Goal: Task Accomplishment & Management: Manage account settings

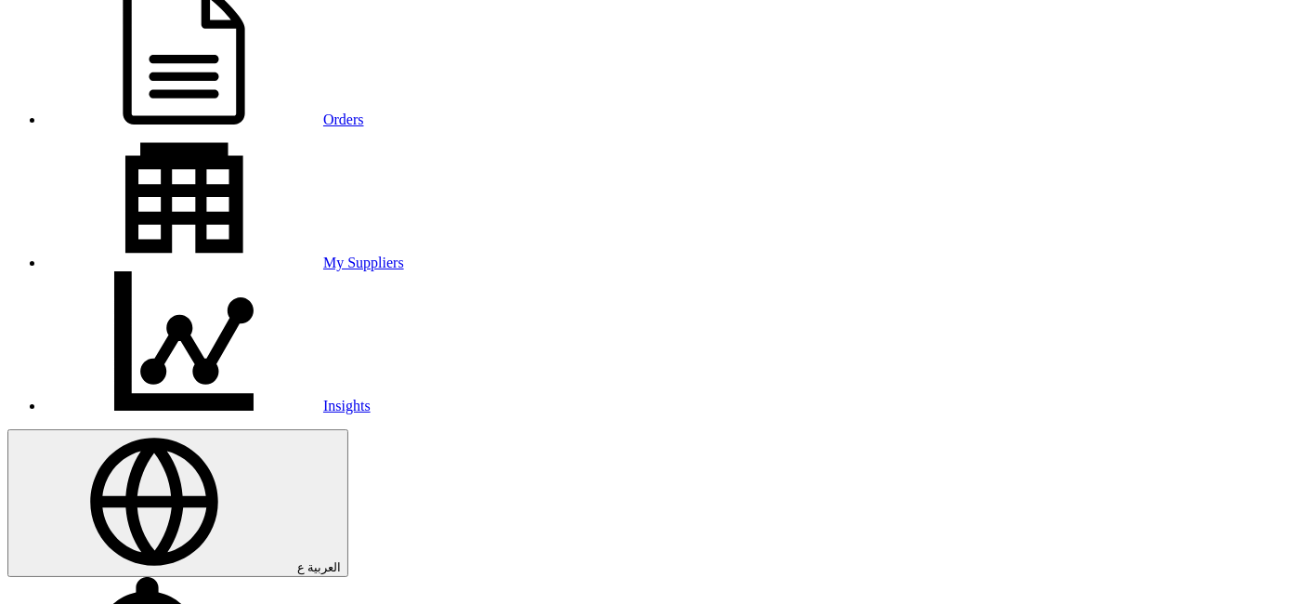
scroll to position [206, 0]
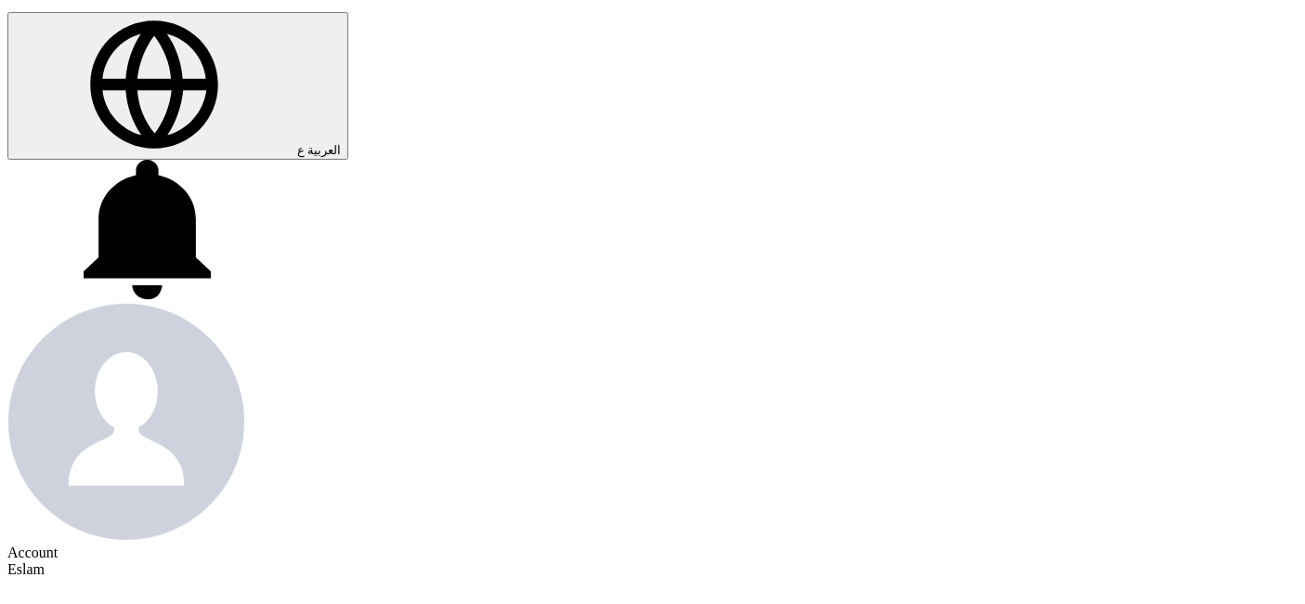
scroll to position [619, 0]
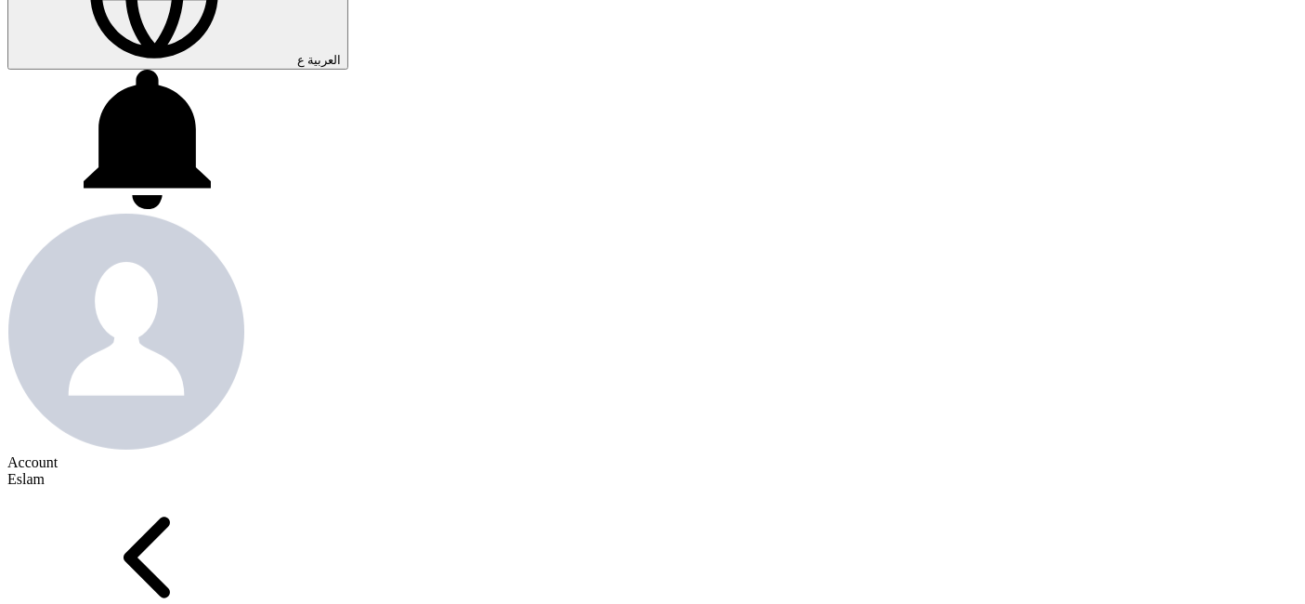
scroll to position [722, 0]
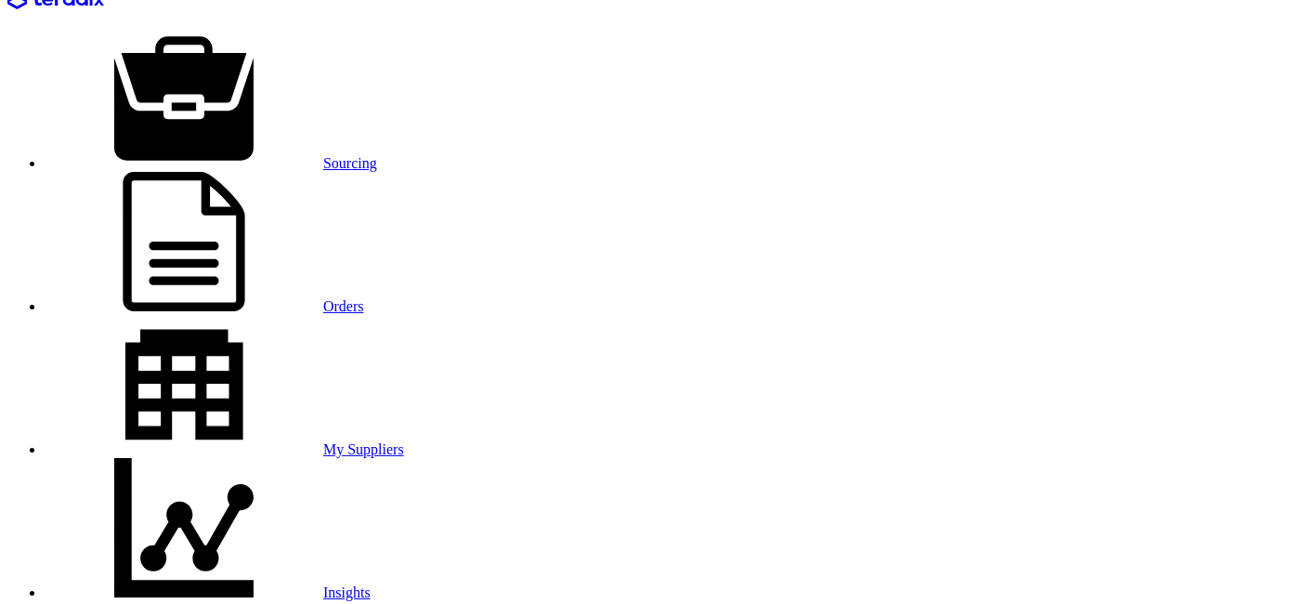
scroll to position [0, 0]
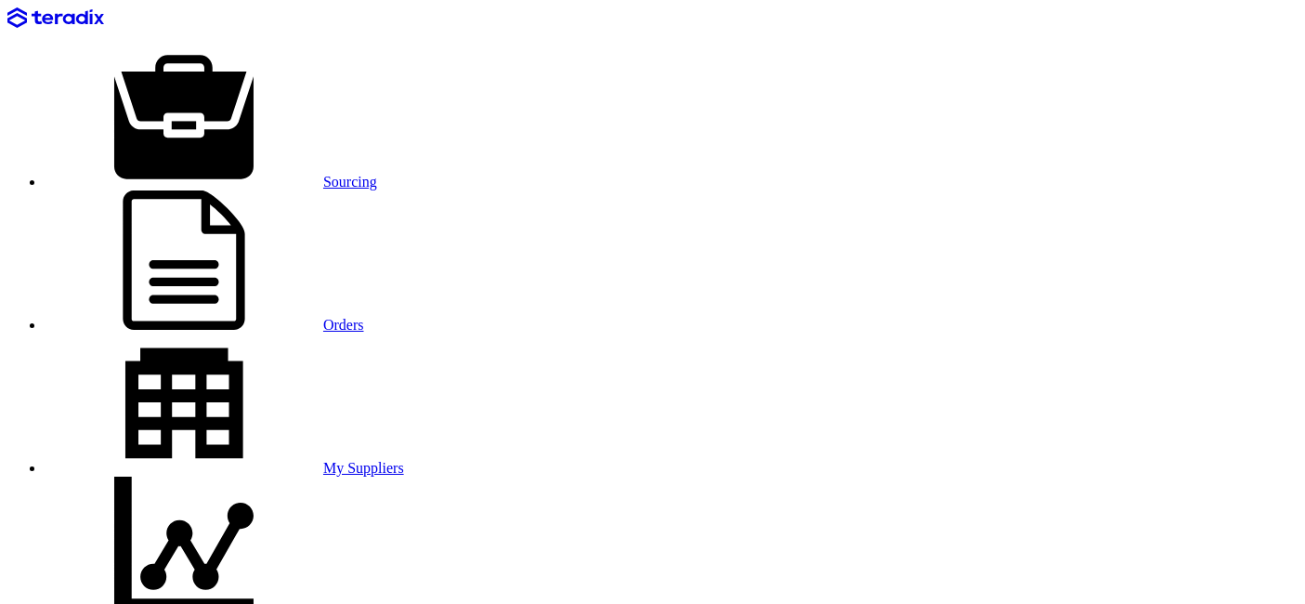
click at [209, 174] on link "Sourcing" at bounding box center [211, 182] width 333 height 16
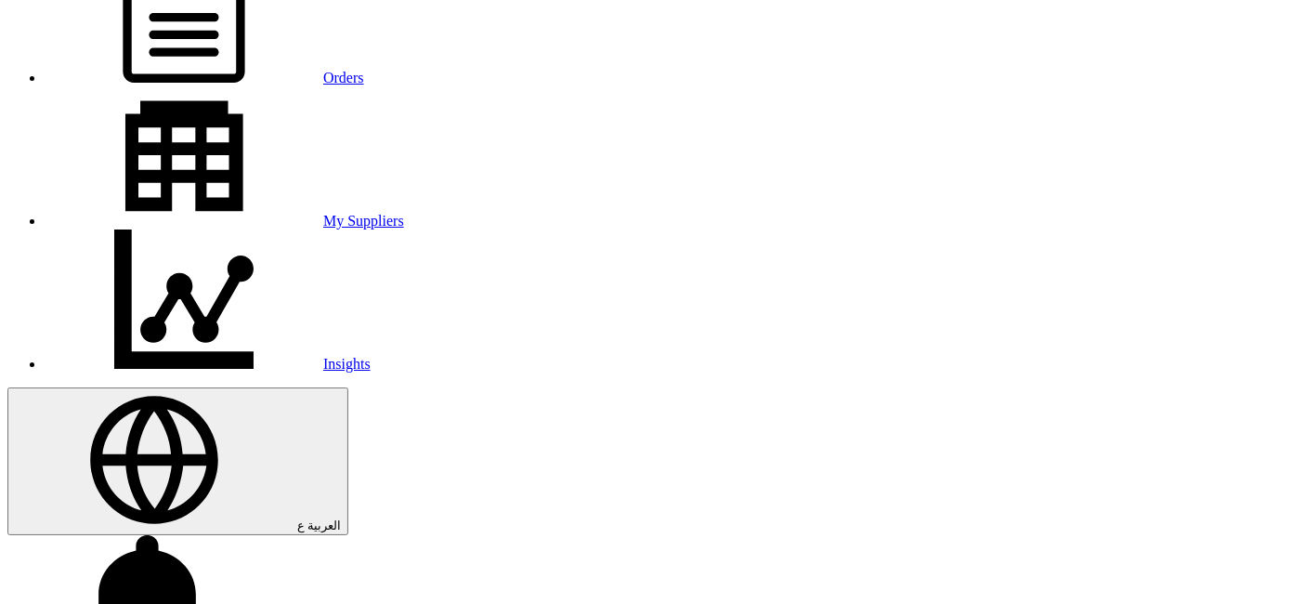
scroll to position [103, 0]
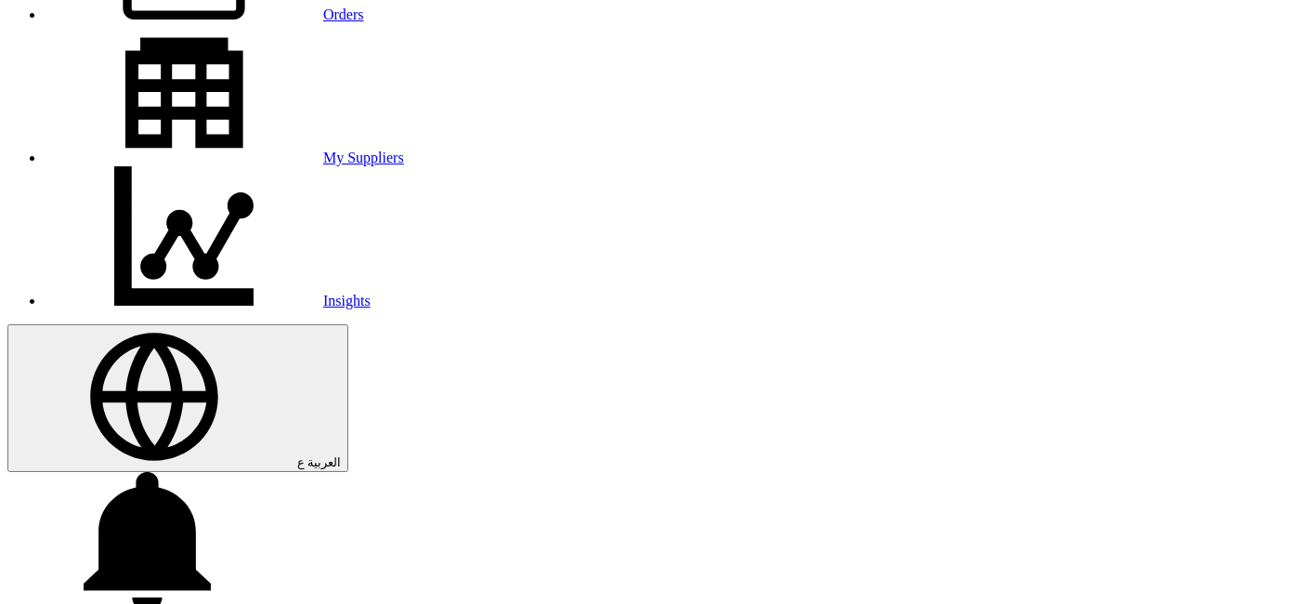
scroll to position [309, 0]
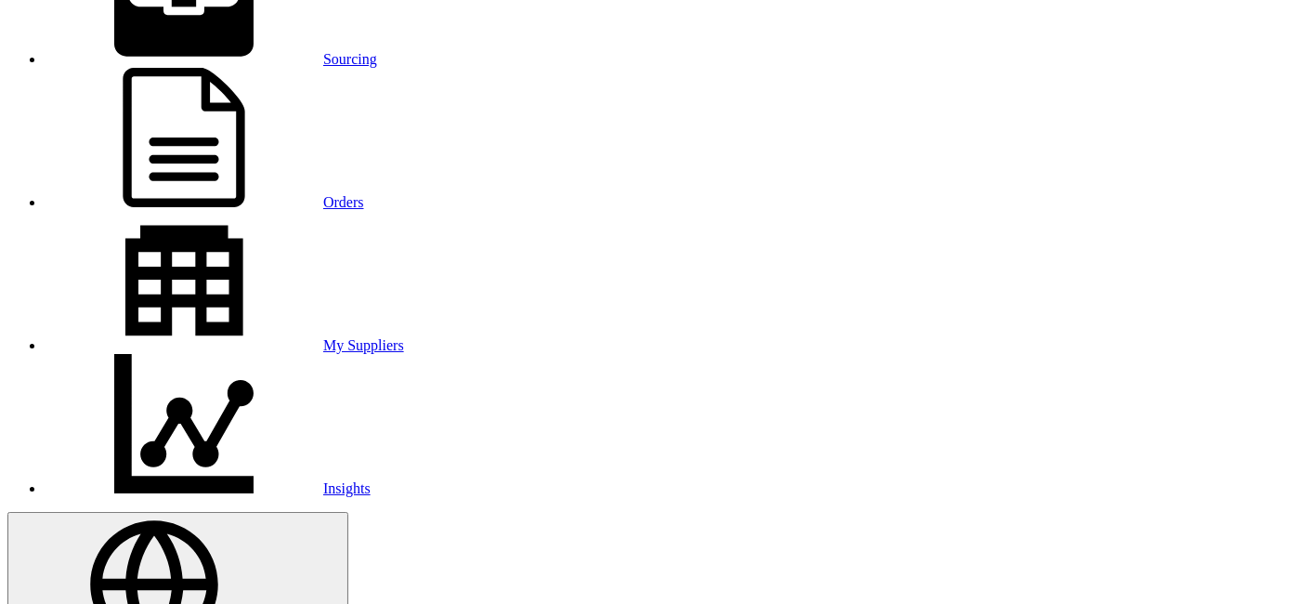
scroll to position [103, 0]
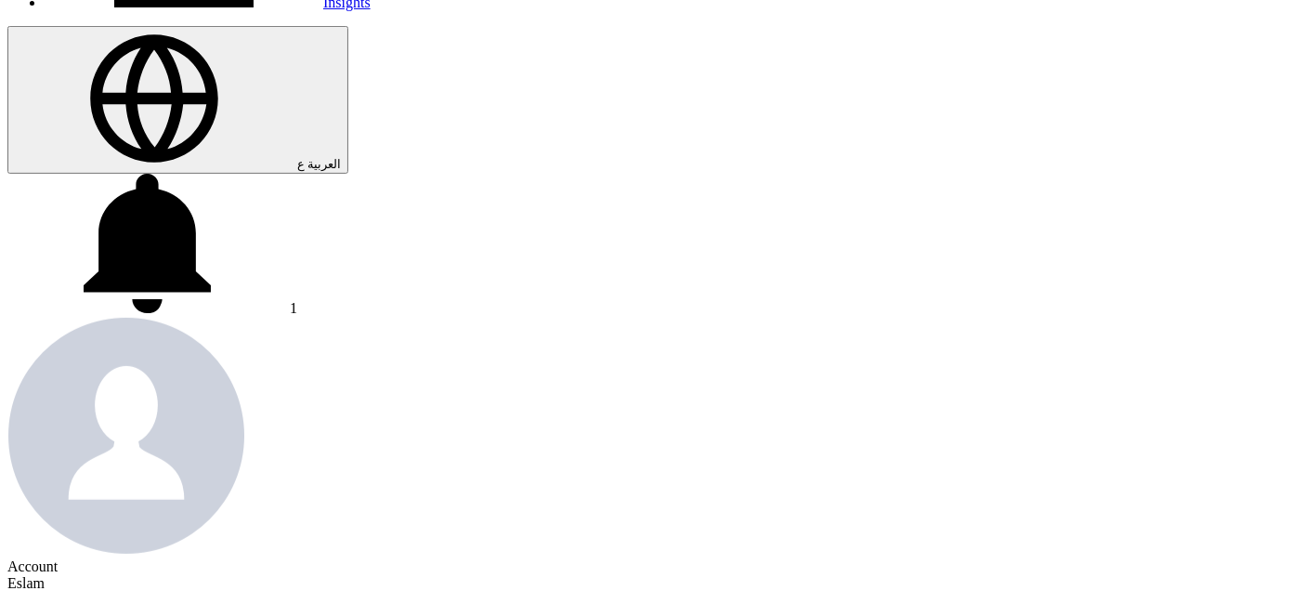
scroll to position [619, 0]
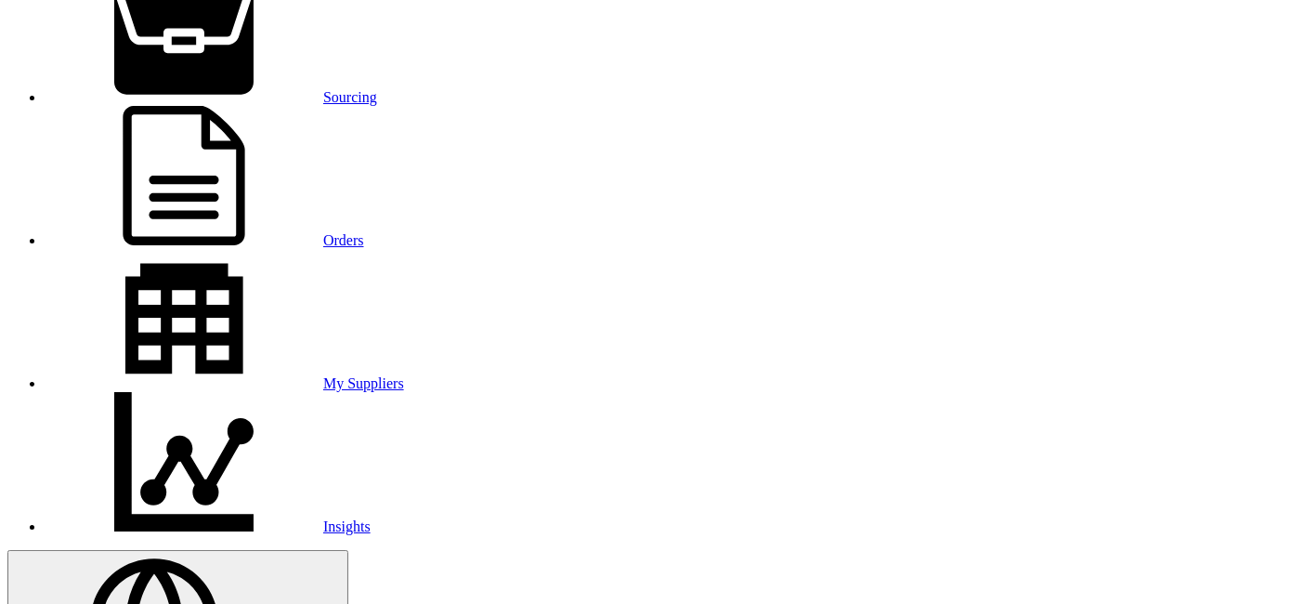
scroll to position [0, 0]
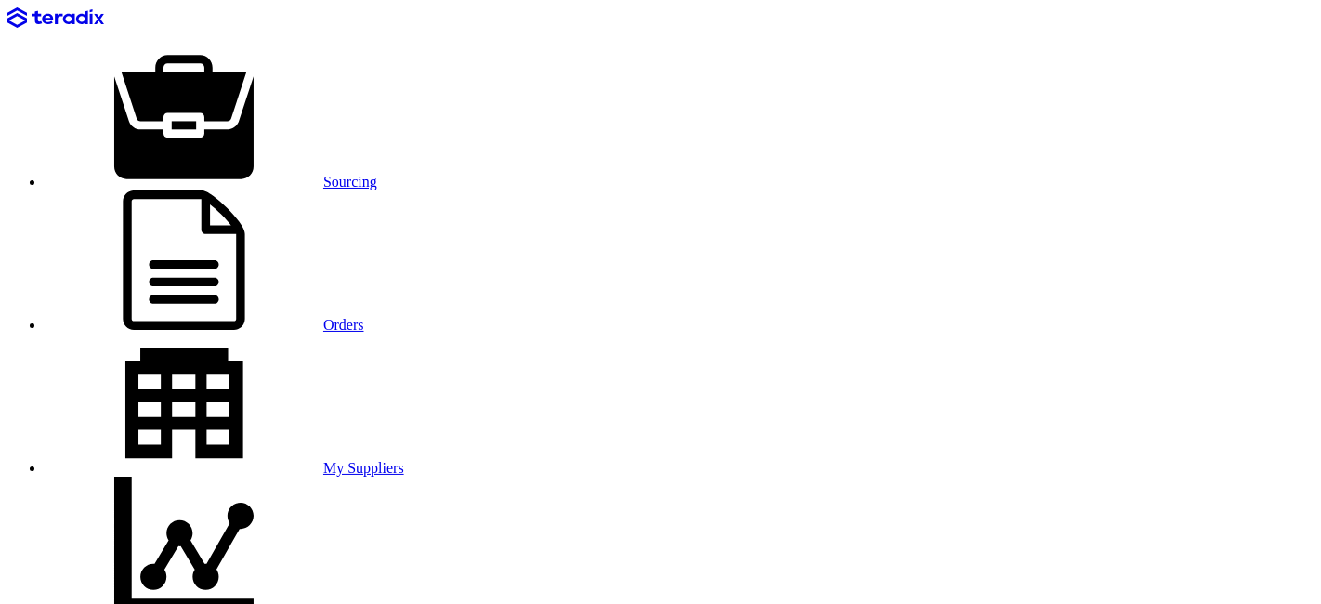
scroll to position [412, 0]
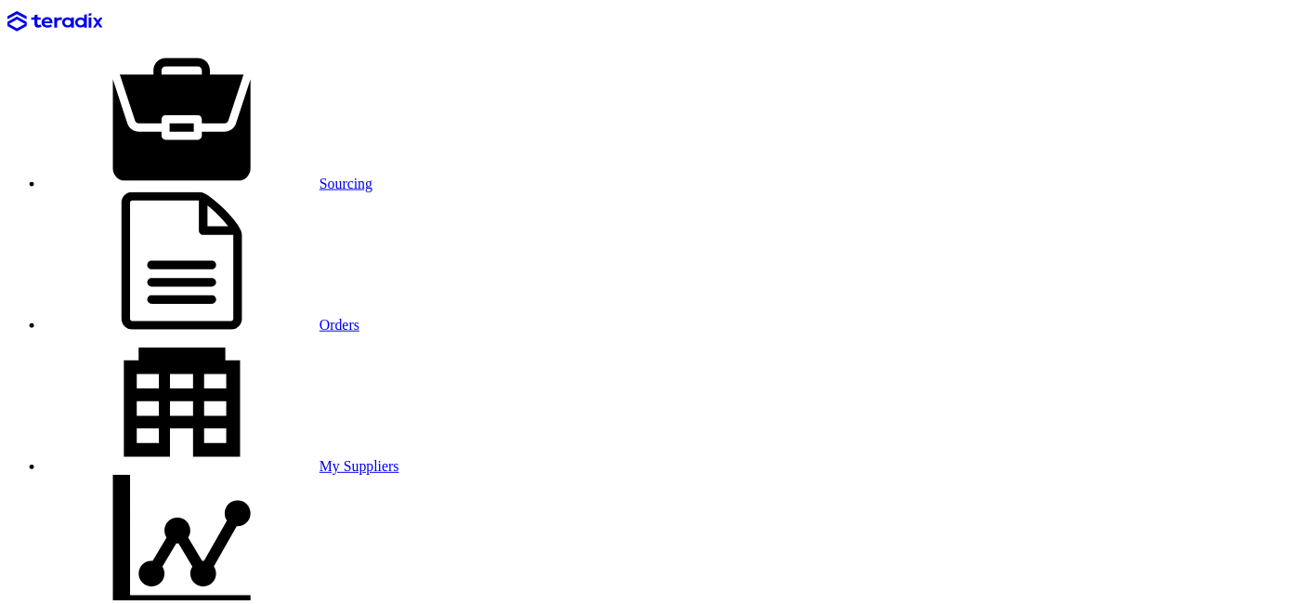
scroll to position [0, 0]
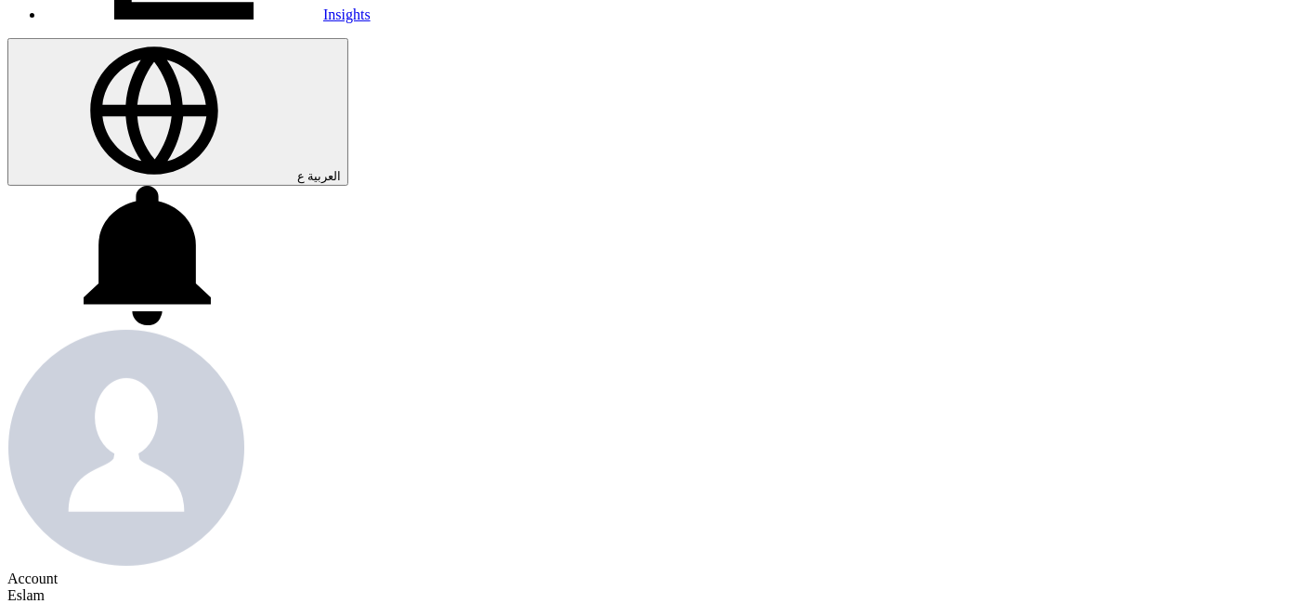
scroll to position [619, 0]
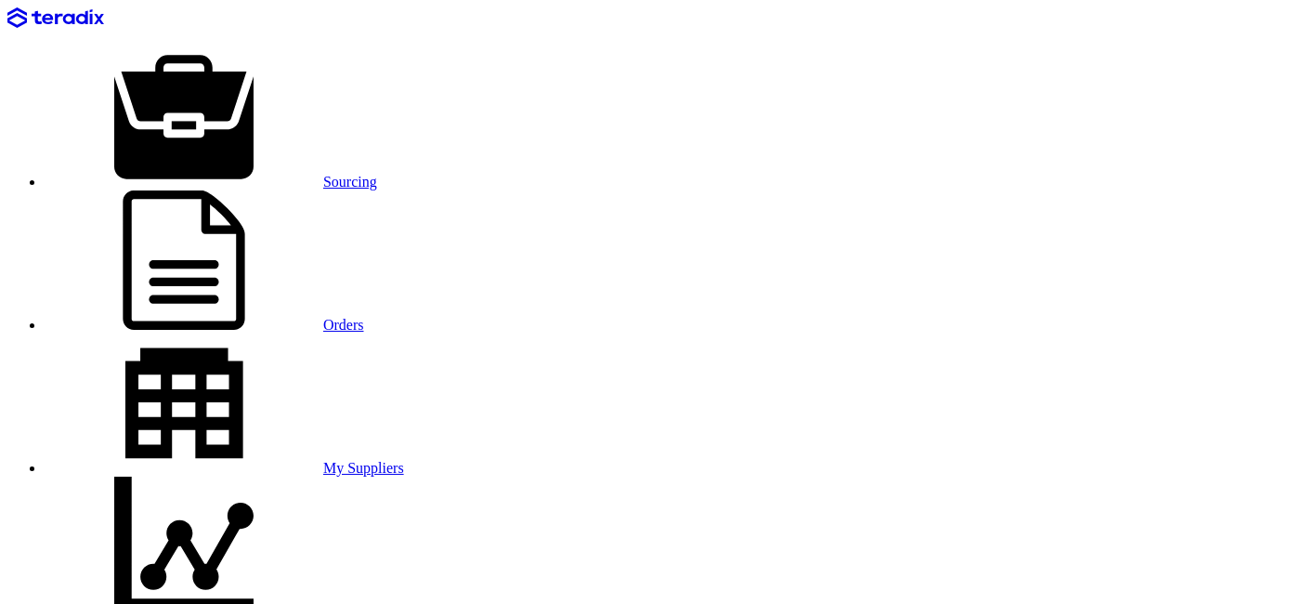
click at [220, 174] on link "Sourcing" at bounding box center [211, 182] width 333 height 16
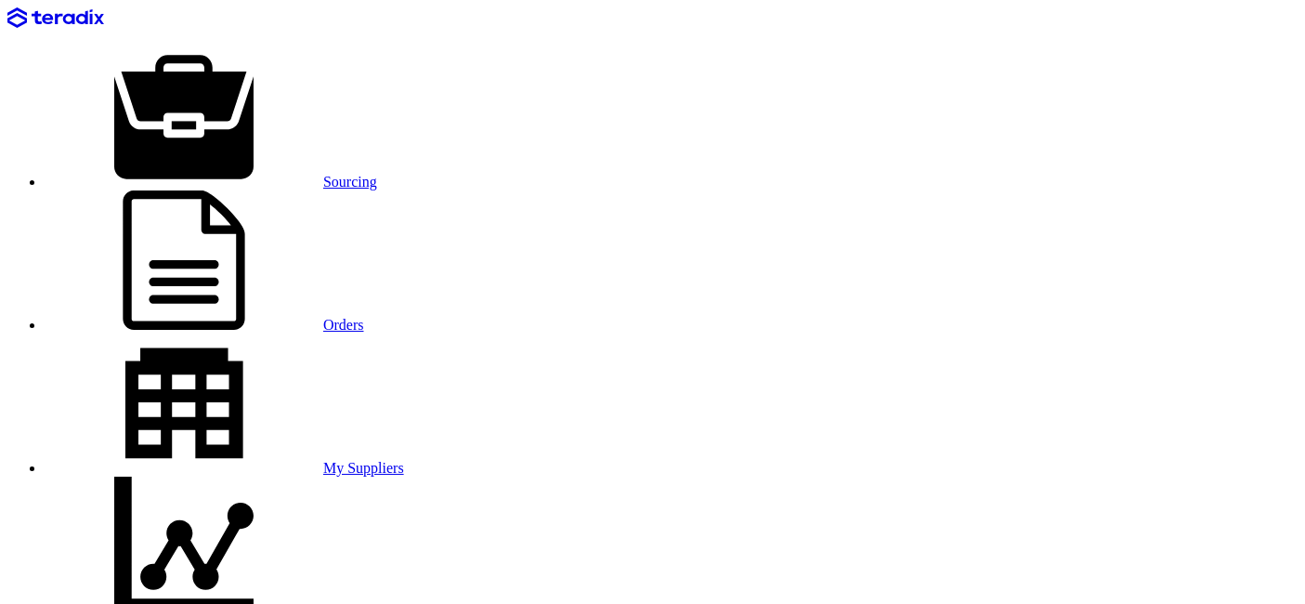
click at [228, 174] on link "Sourcing" at bounding box center [211, 182] width 333 height 16
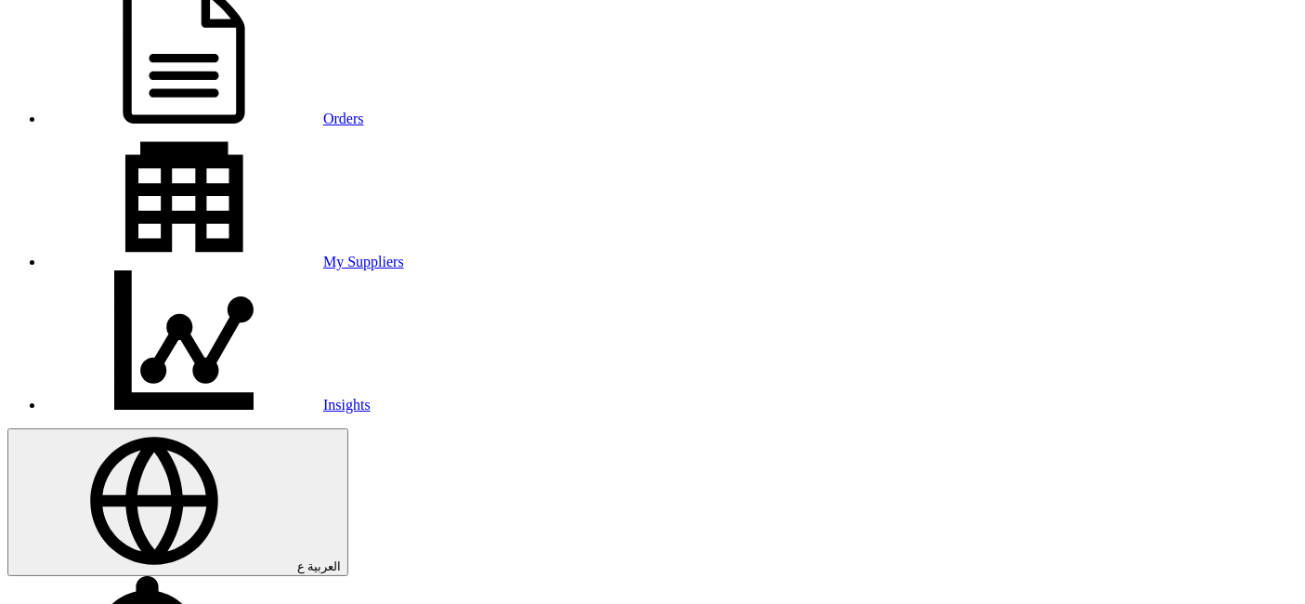
scroll to position [309, 0]
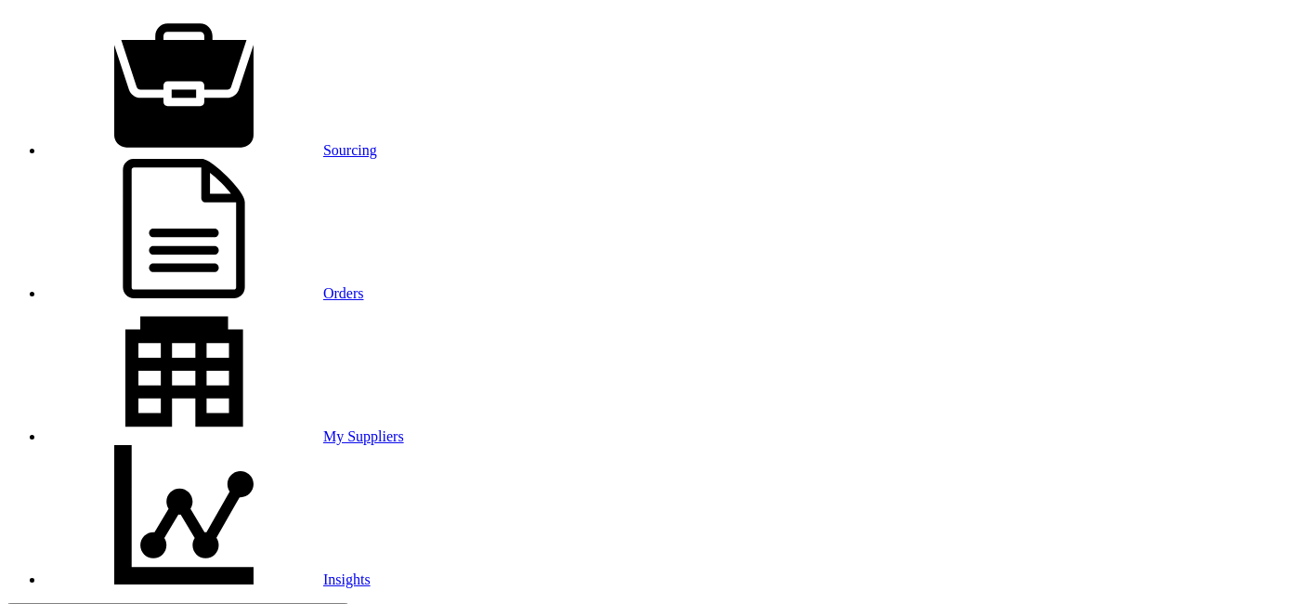
scroll to position [0, 0]
